Goal: Information Seeking & Learning: Stay updated

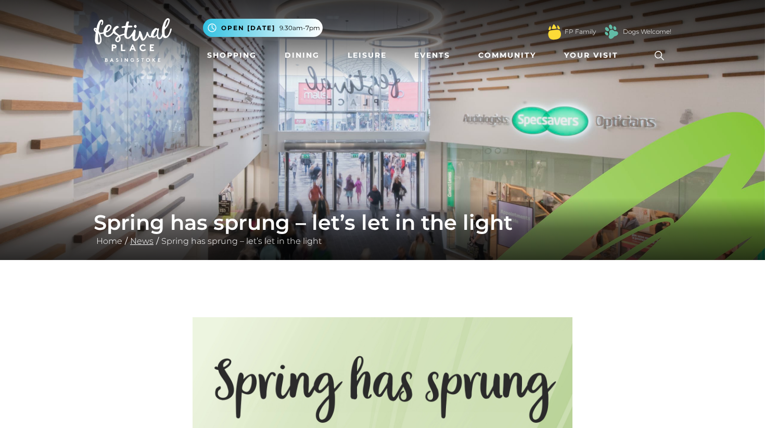
click at [141, 242] on link "News" at bounding box center [141, 241] width 29 height 10
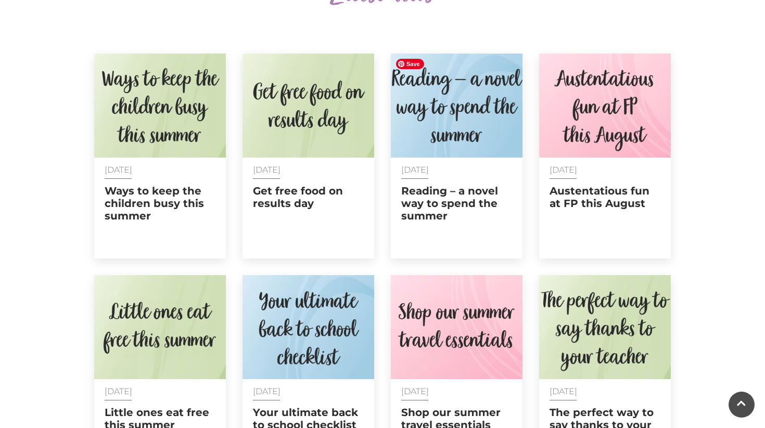
scroll to position [413, 0]
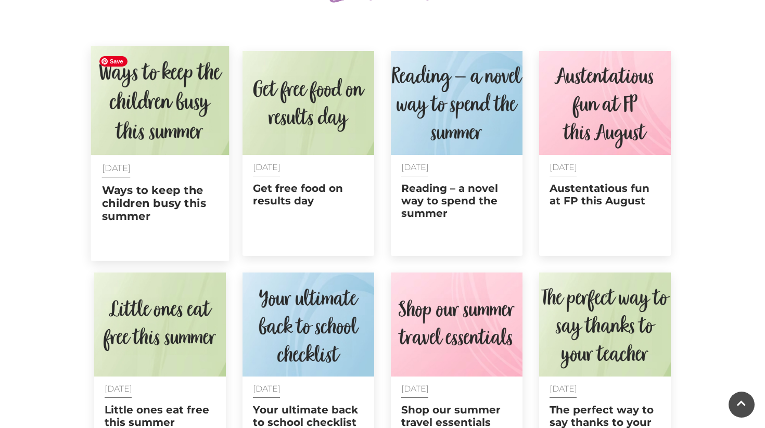
click at [222, 104] on img at bounding box center [160, 100] width 138 height 109
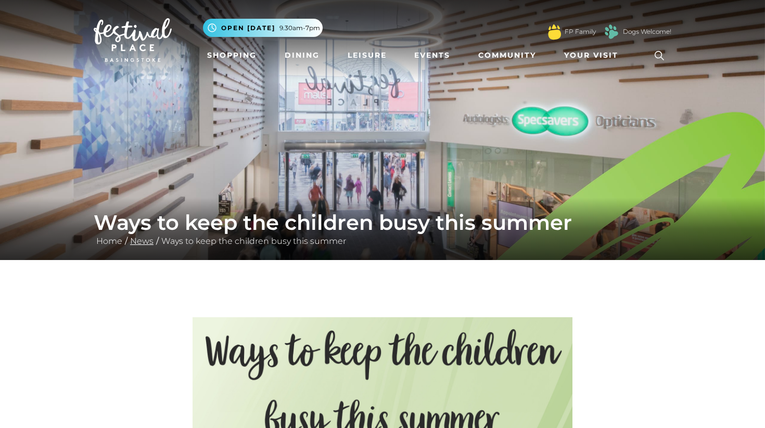
click at [142, 240] on link "News" at bounding box center [141, 241] width 29 height 10
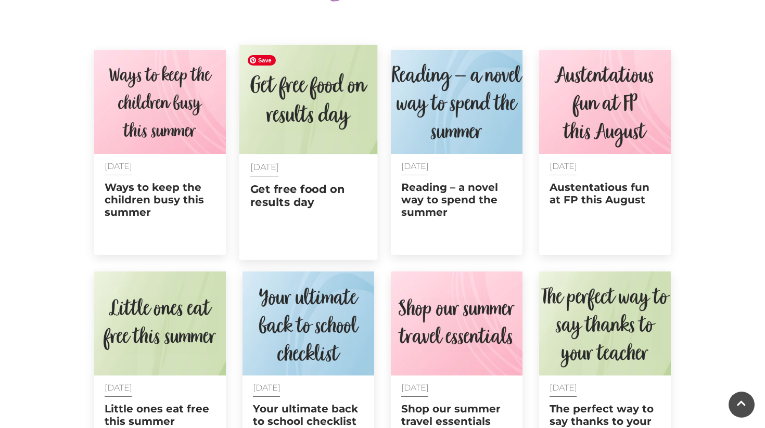
scroll to position [418, 0]
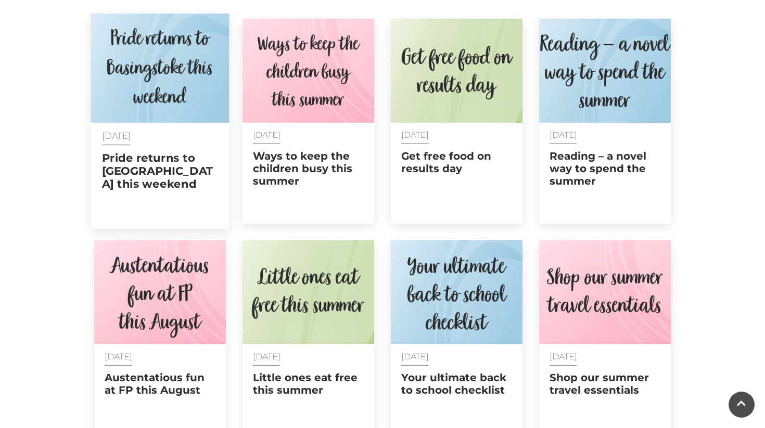
scroll to position [444, 0]
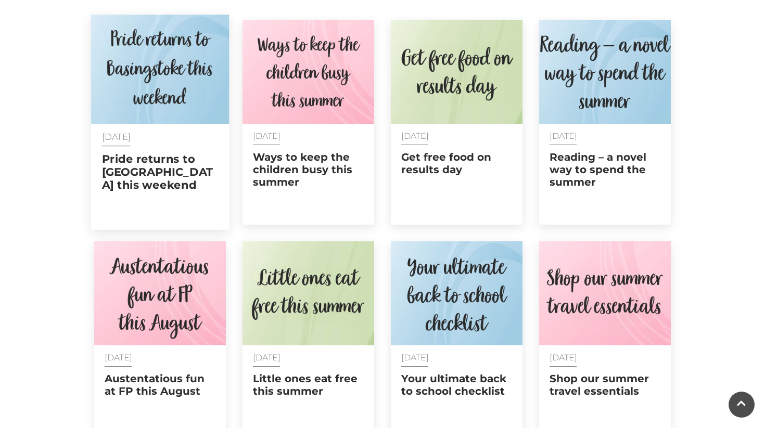
click at [168, 120] on img at bounding box center [160, 69] width 138 height 109
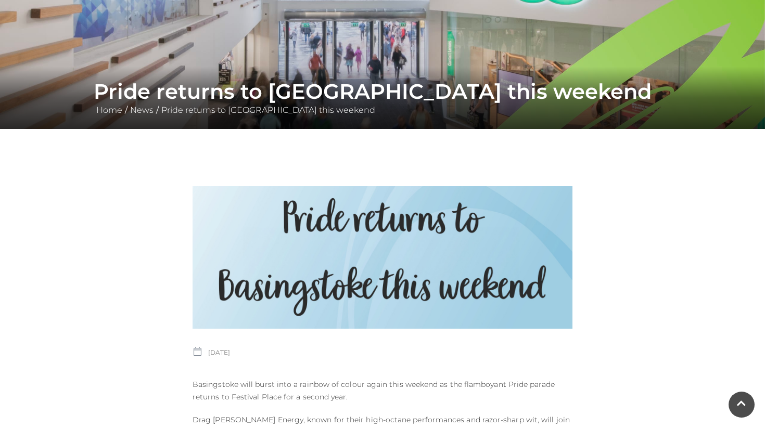
scroll to position [106, 0]
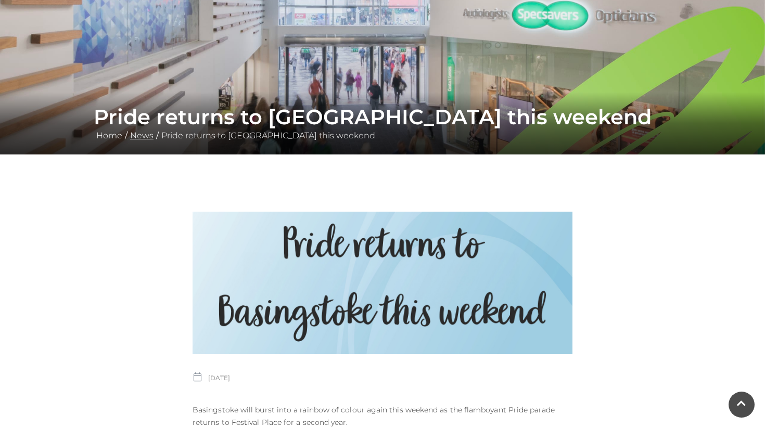
click at [138, 139] on link "News" at bounding box center [141, 136] width 29 height 10
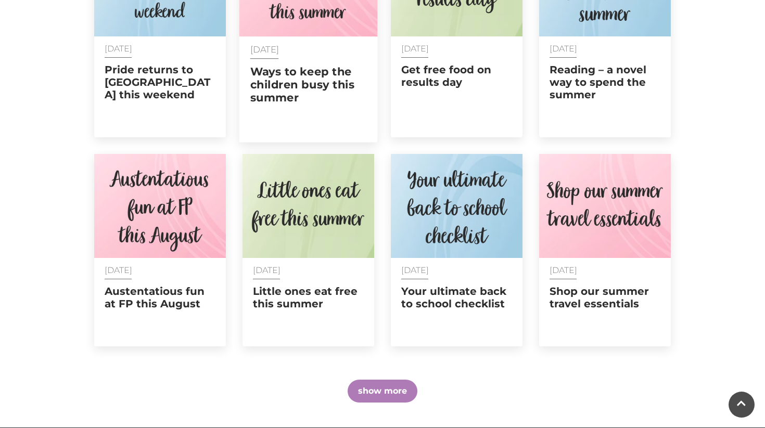
scroll to position [530, 0]
